Goal: Transaction & Acquisition: Purchase product/service

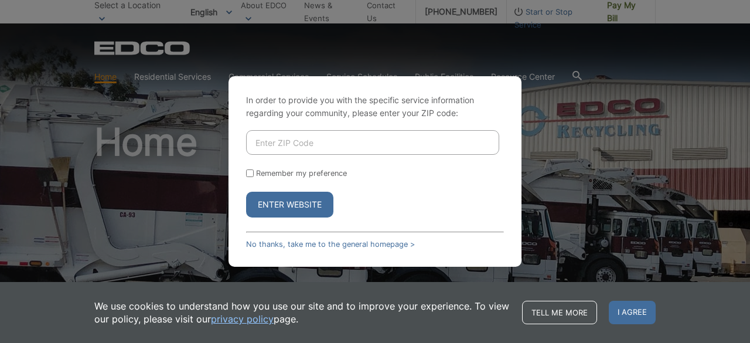
click at [294, 146] on input "Enter ZIP Code" at bounding box center [372, 142] width 253 height 25
type input "91977"
click at [246, 170] on input "Remember my preference" at bounding box center [250, 173] width 8 height 8
checkbox input "true"
click at [286, 204] on button "Enter Website" at bounding box center [289, 205] width 87 height 26
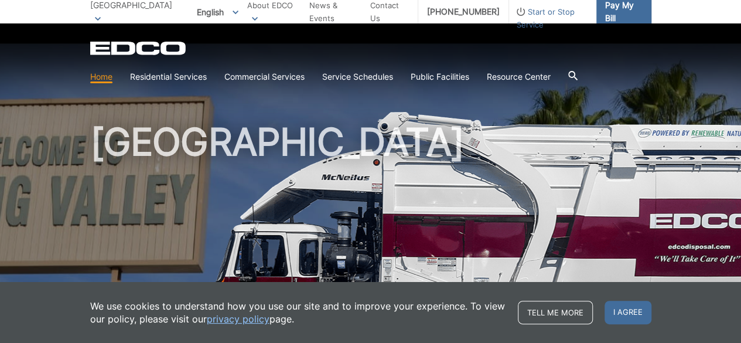
click at [621, 9] on span "Pay My Bill" at bounding box center [623, 12] width 37 height 26
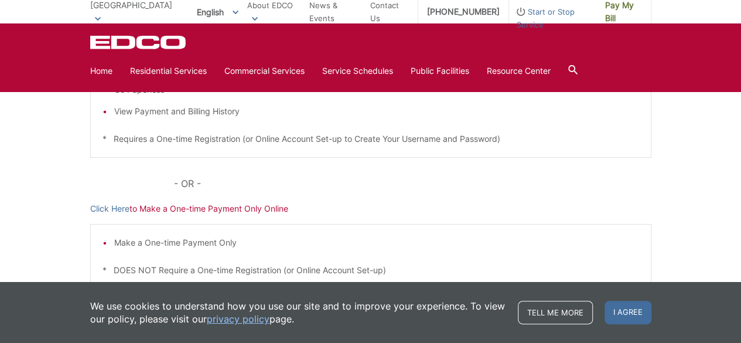
scroll to position [328, 0]
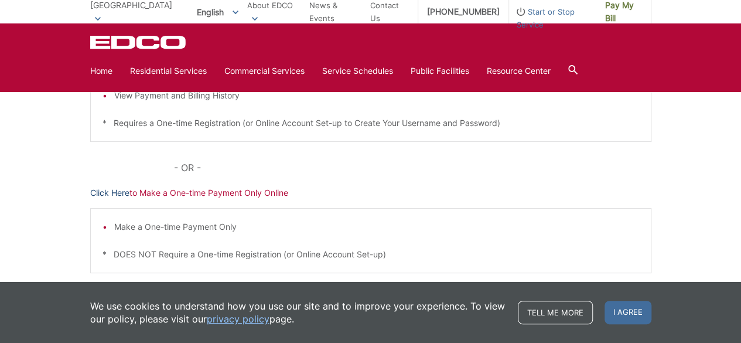
click at [117, 194] on link "Click Here" at bounding box center [109, 192] width 39 height 13
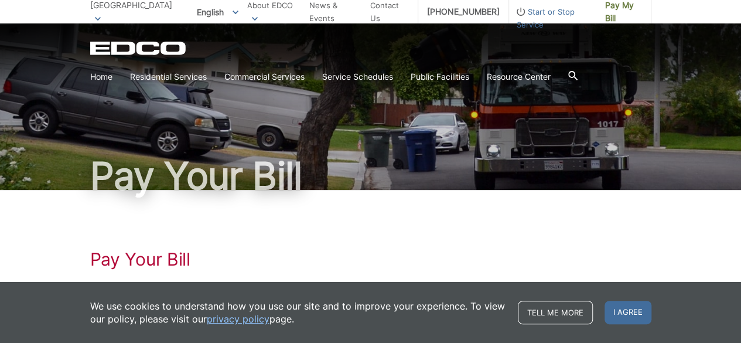
scroll to position [0, 0]
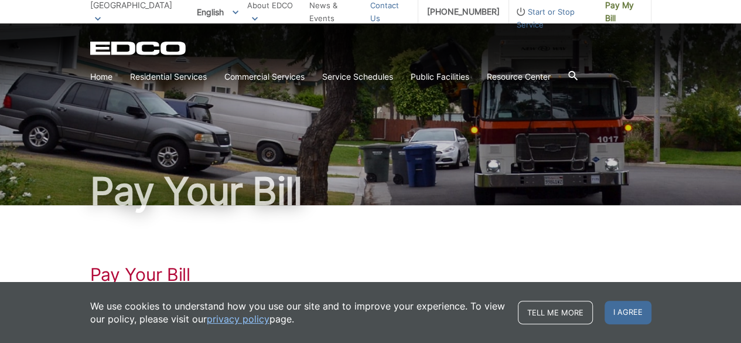
click at [392, 9] on link "Contact Us" at bounding box center [389, 12] width 39 height 26
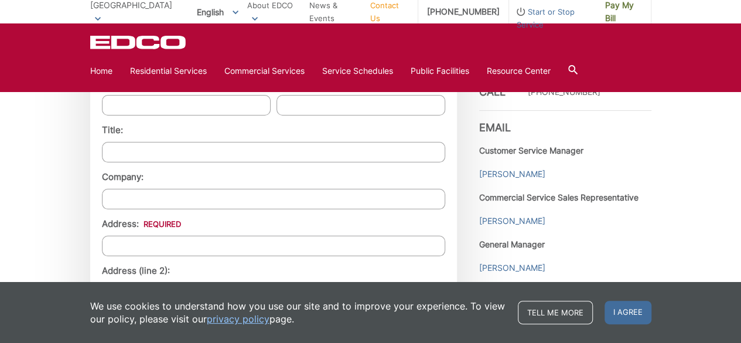
scroll to position [992, 0]
